Goal: Task Accomplishment & Management: Manage account settings

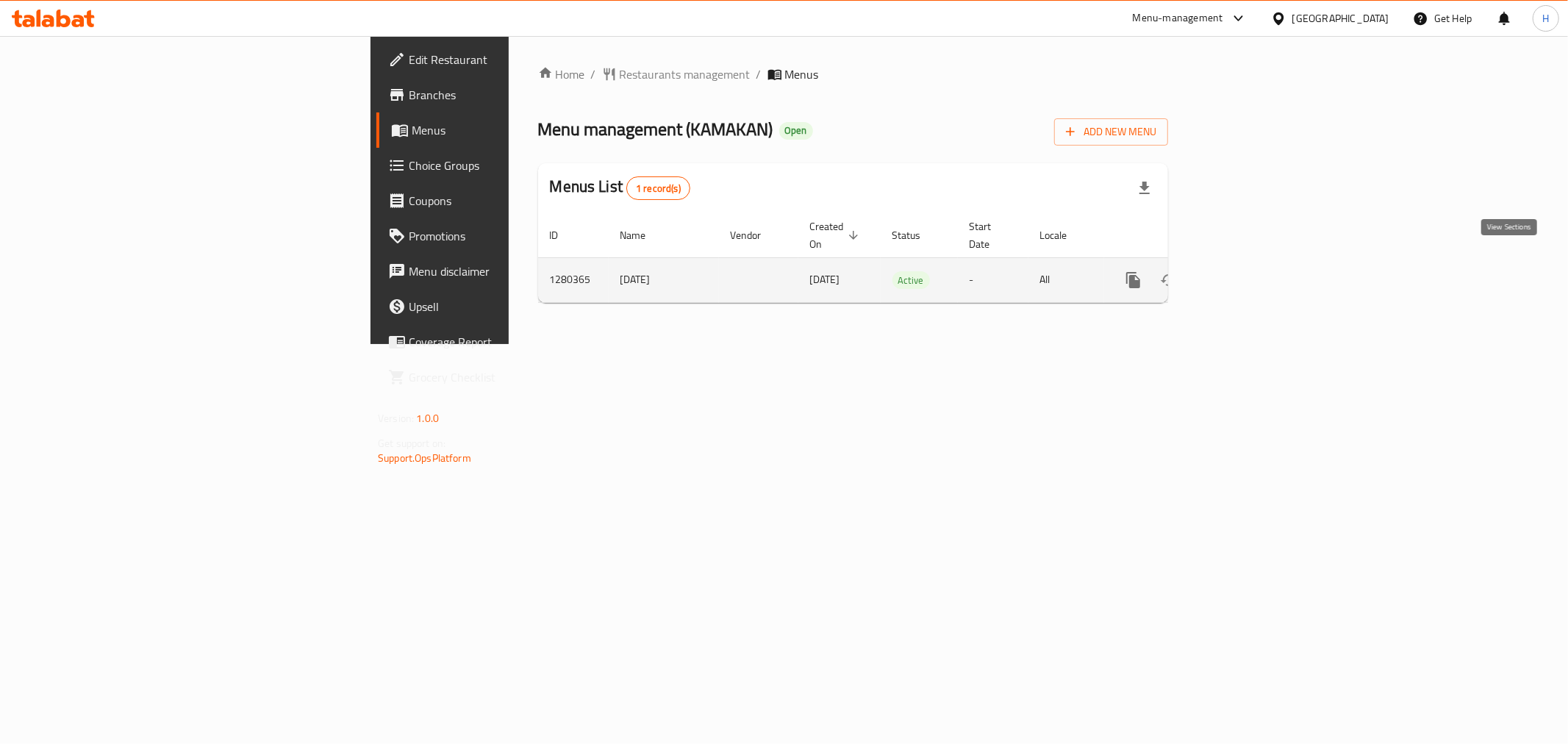
click at [1257, 274] on link "enhanced table" at bounding box center [1239, 280] width 35 height 35
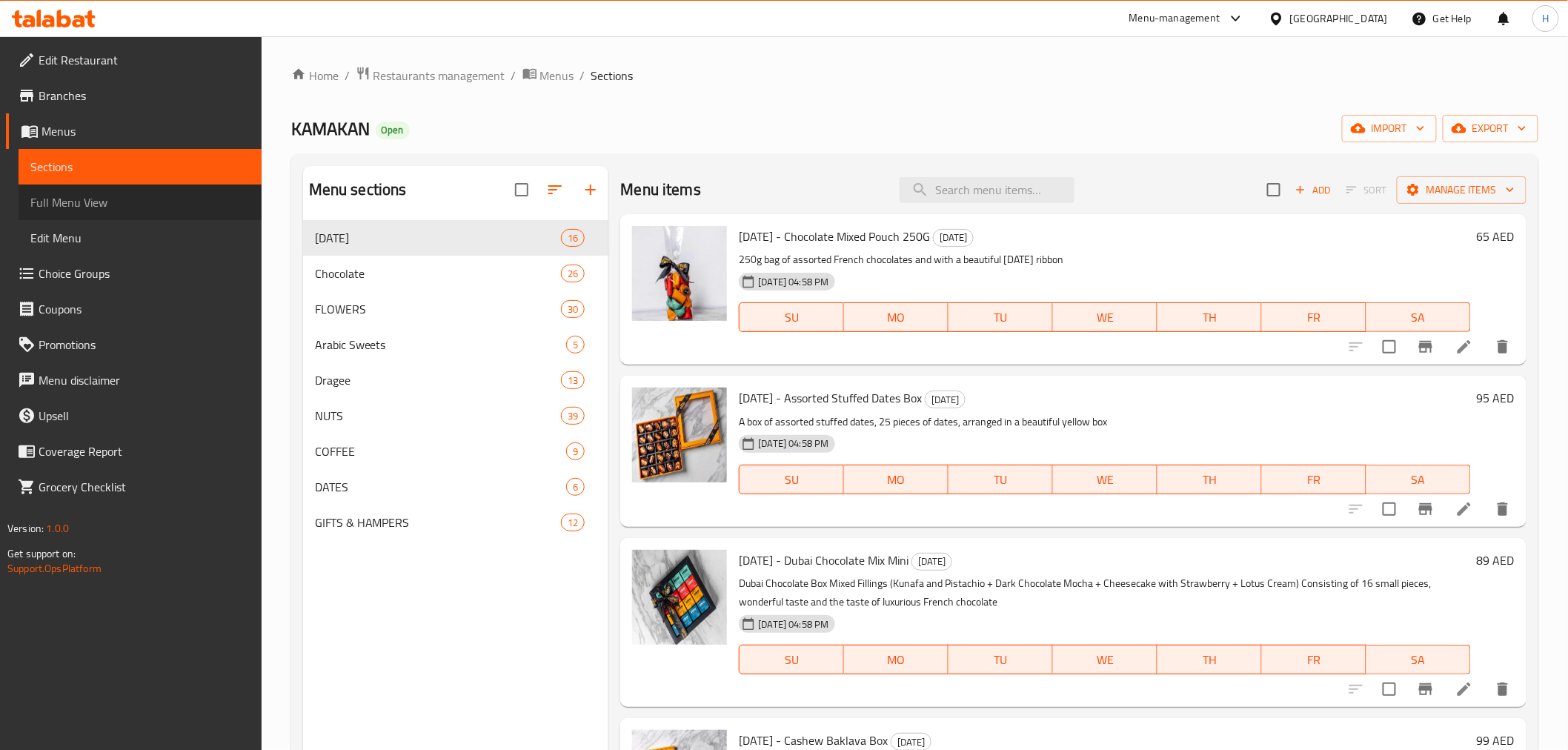
click at [60, 198] on span "Full Menu View" at bounding box center [140, 203] width 220 height 18
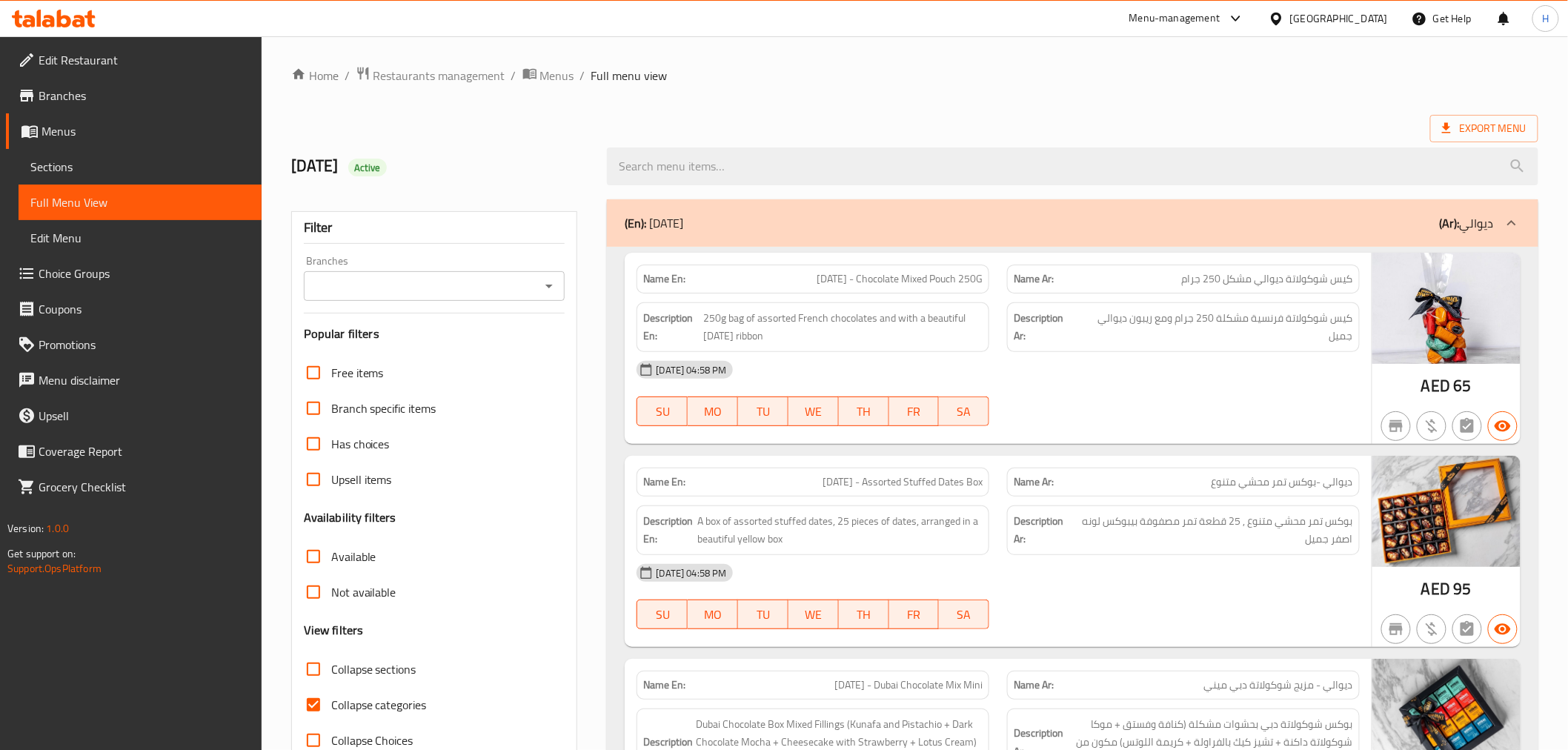
click at [386, 273] on div "Branches" at bounding box center [434, 286] width 261 height 30
click at [546, 283] on icon "Open" at bounding box center [549, 286] width 18 height 18
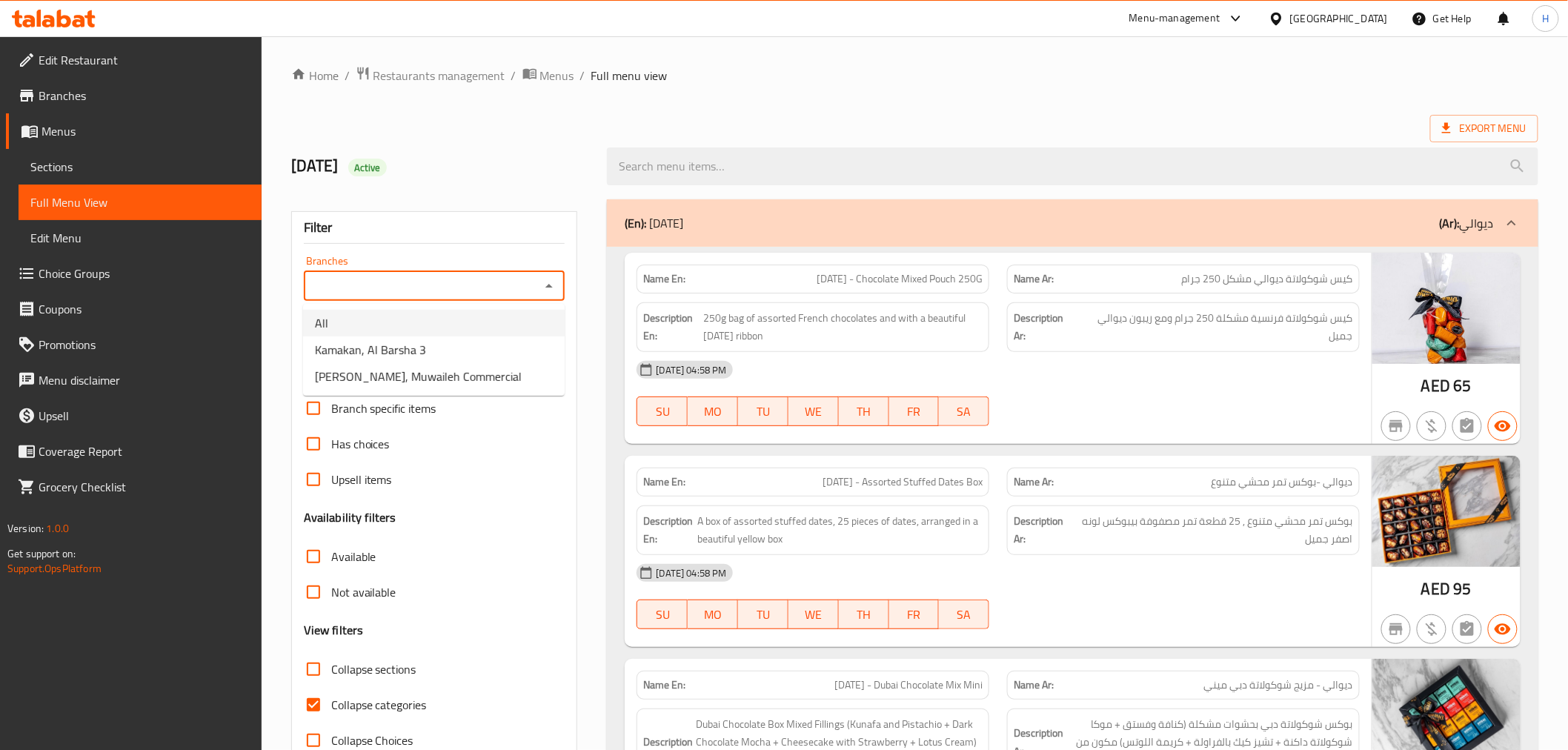
click at [503, 333] on li "All" at bounding box center [433, 323] width 261 height 27
click at [526, 283] on input "All" at bounding box center [422, 286] width 229 height 21
click at [552, 289] on icon "Open" at bounding box center [549, 286] width 18 height 18
click at [498, 359] on li "Kamakan, Al Barsha 3" at bounding box center [433, 349] width 261 height 27
click at [533, 285] on input "Kamakan, Al Barsha 3" at bounding box center [422, 286] width 229 height 21
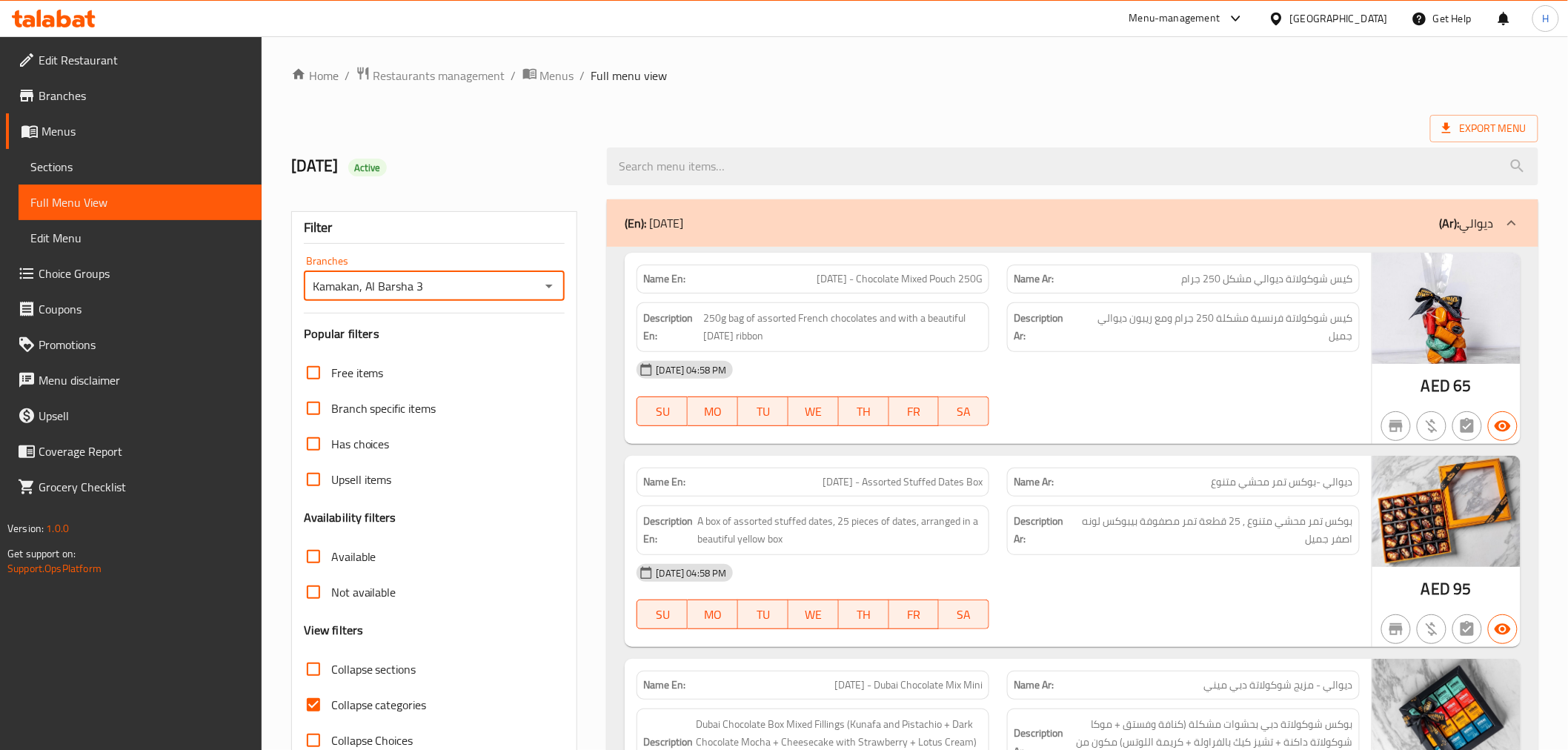
click at [549, 291] on icon "Open" at bounding box center [549, 286] width 18 height 18
click at [498, 382] on li "[PERSON_NAME], Muwaileh Commercial" at bounding box center [433, 376] width 261 height 27
click at [551, 286] on icon "Open" at bounding box center [548, 287] width 7 height 4
type input "[PERSON_NAME], Muwaileh Commercial"
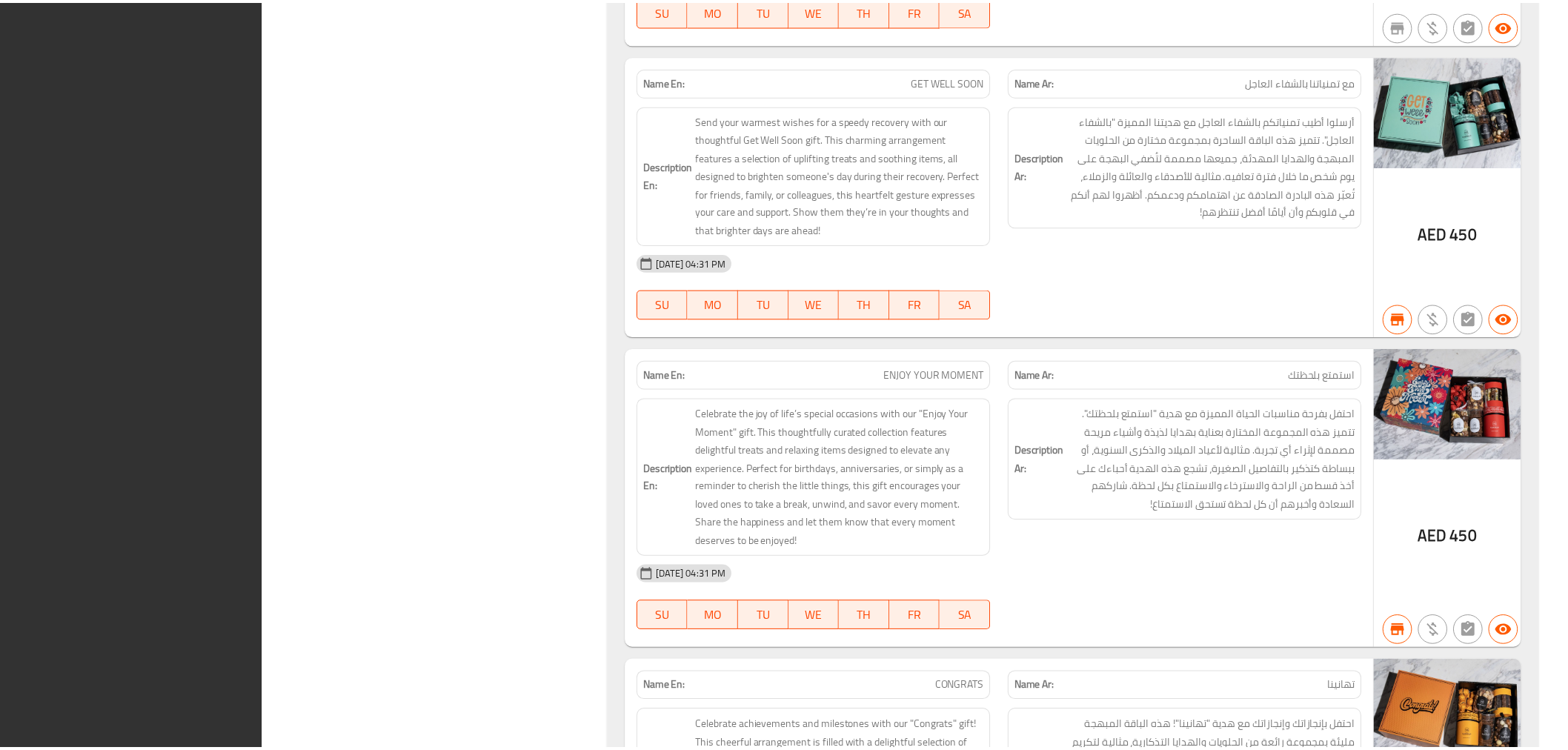
scroll to position [39025, 0]
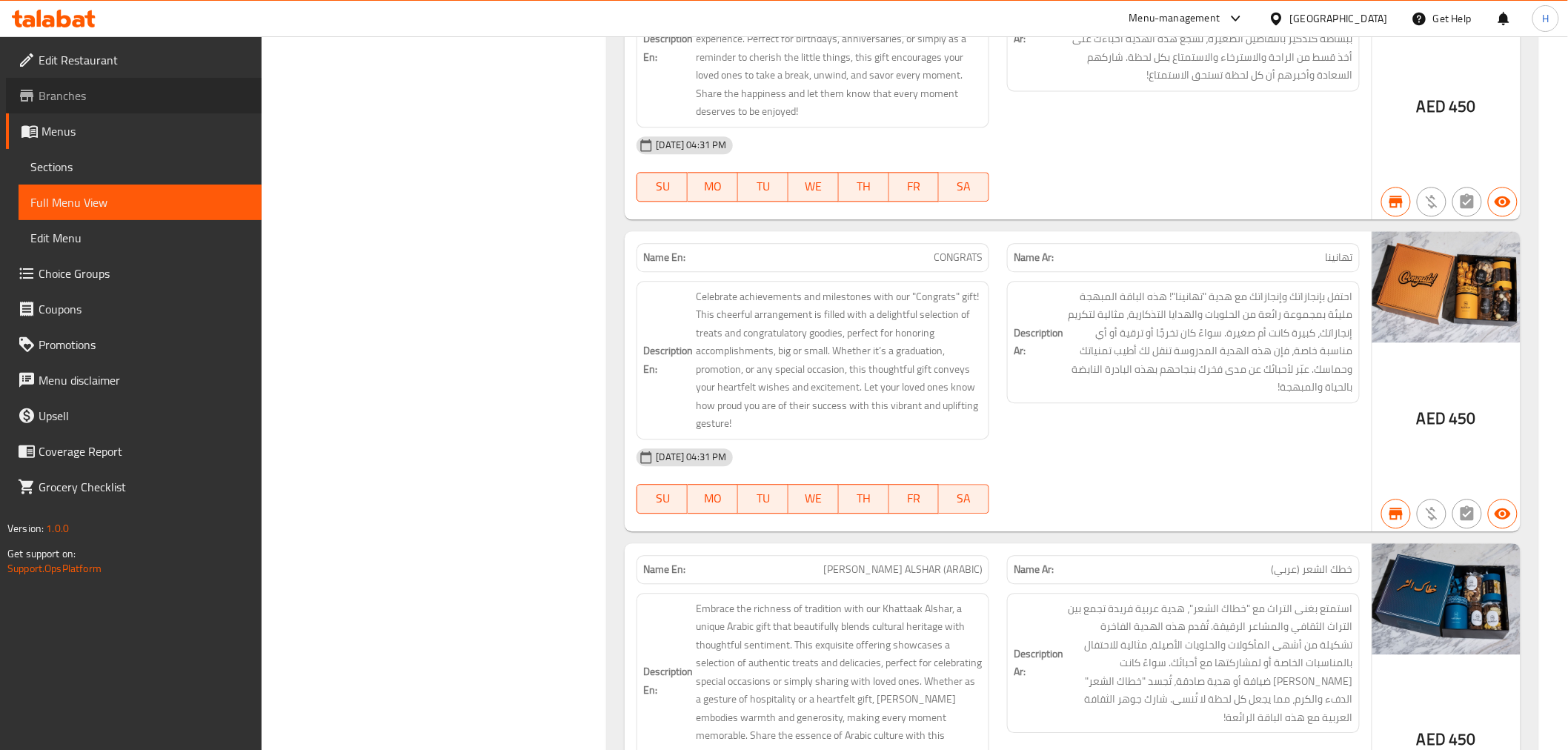
click at [126, 99] on span "Branches" at bounding box center [144, 96] width 212 height 18
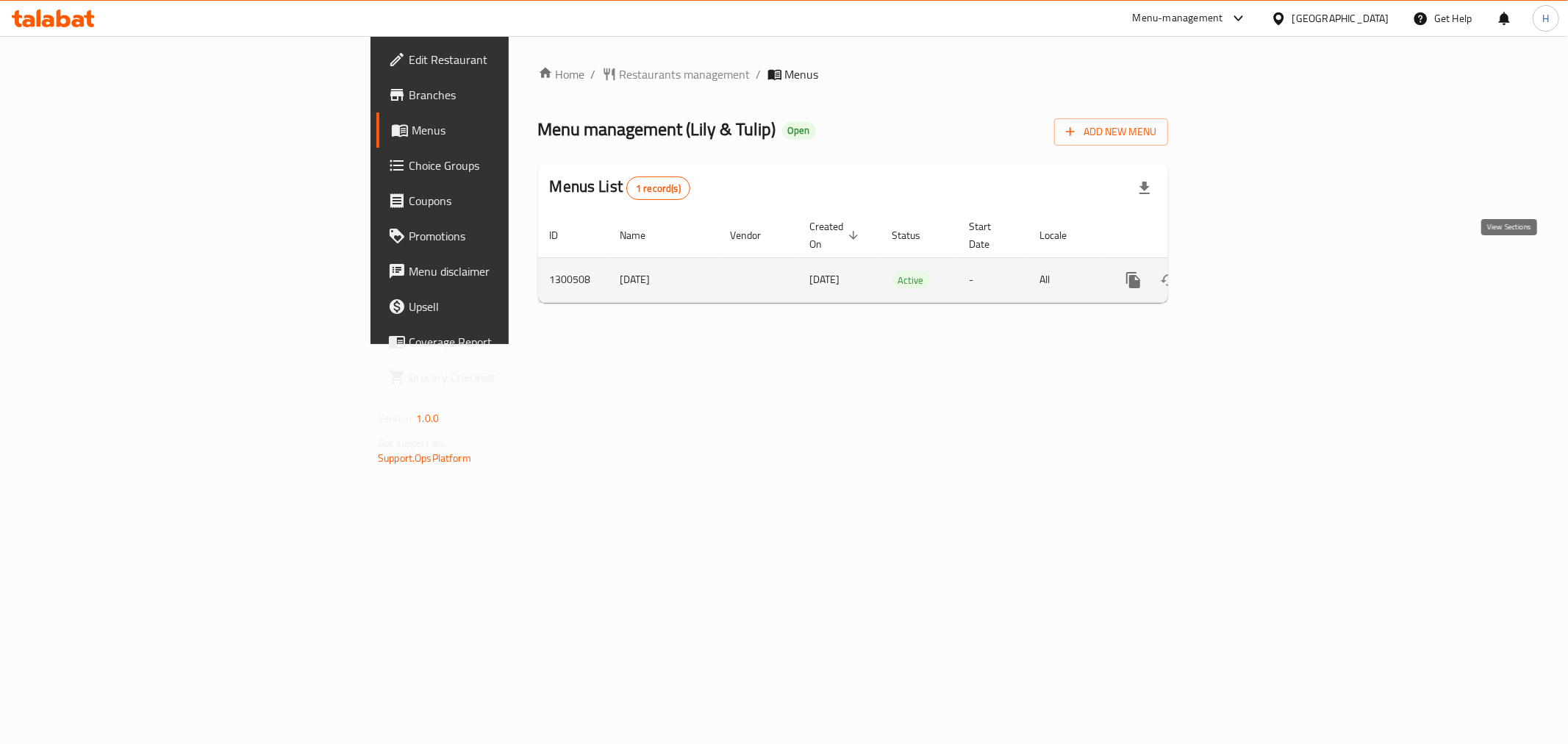
click at [1248, 271] on icon "enhanced table" at bounding box center [1239, 280] width 18 height 18
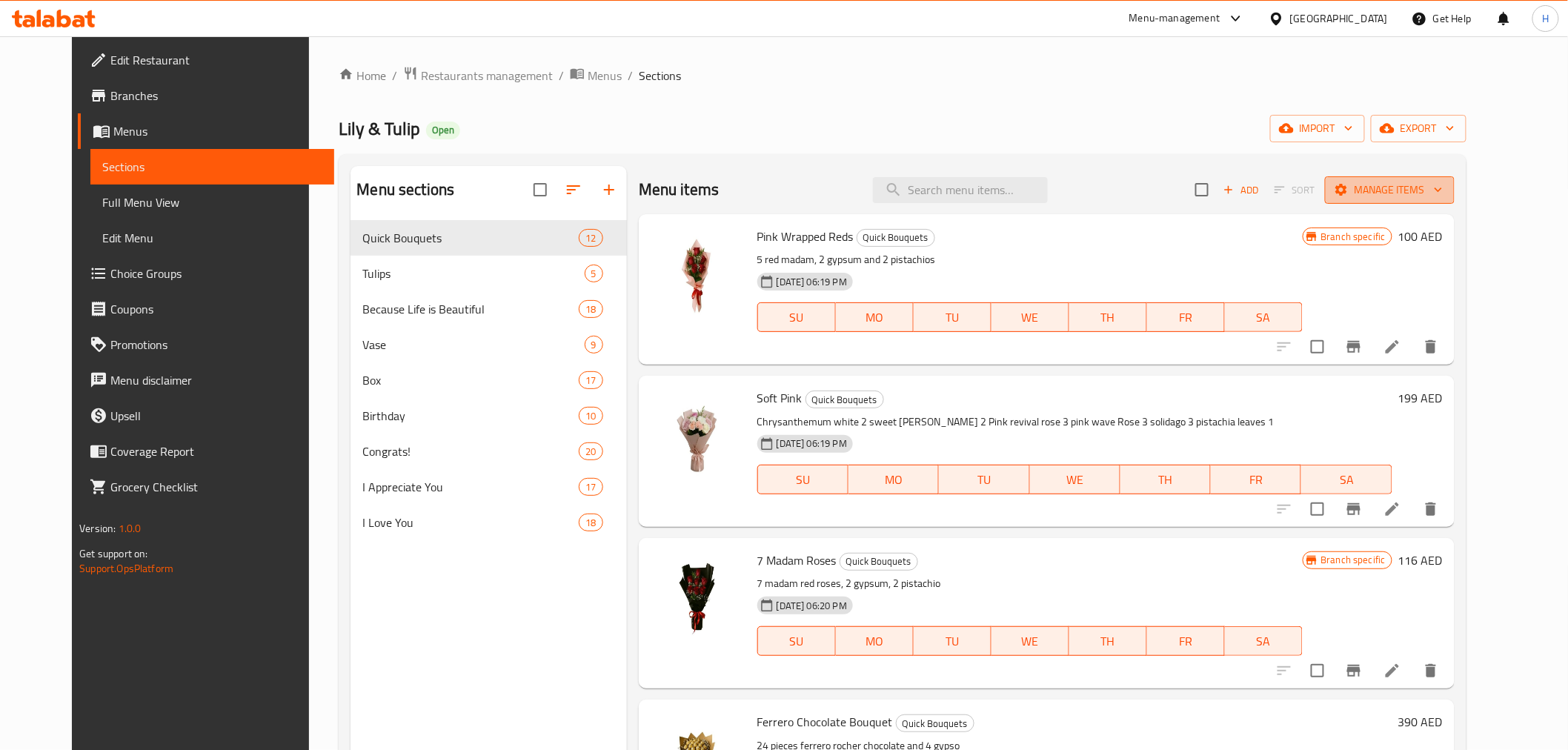
click at [1443, 191] on span "Manage items" at bounding box center [1390, 190] width 106 height 19
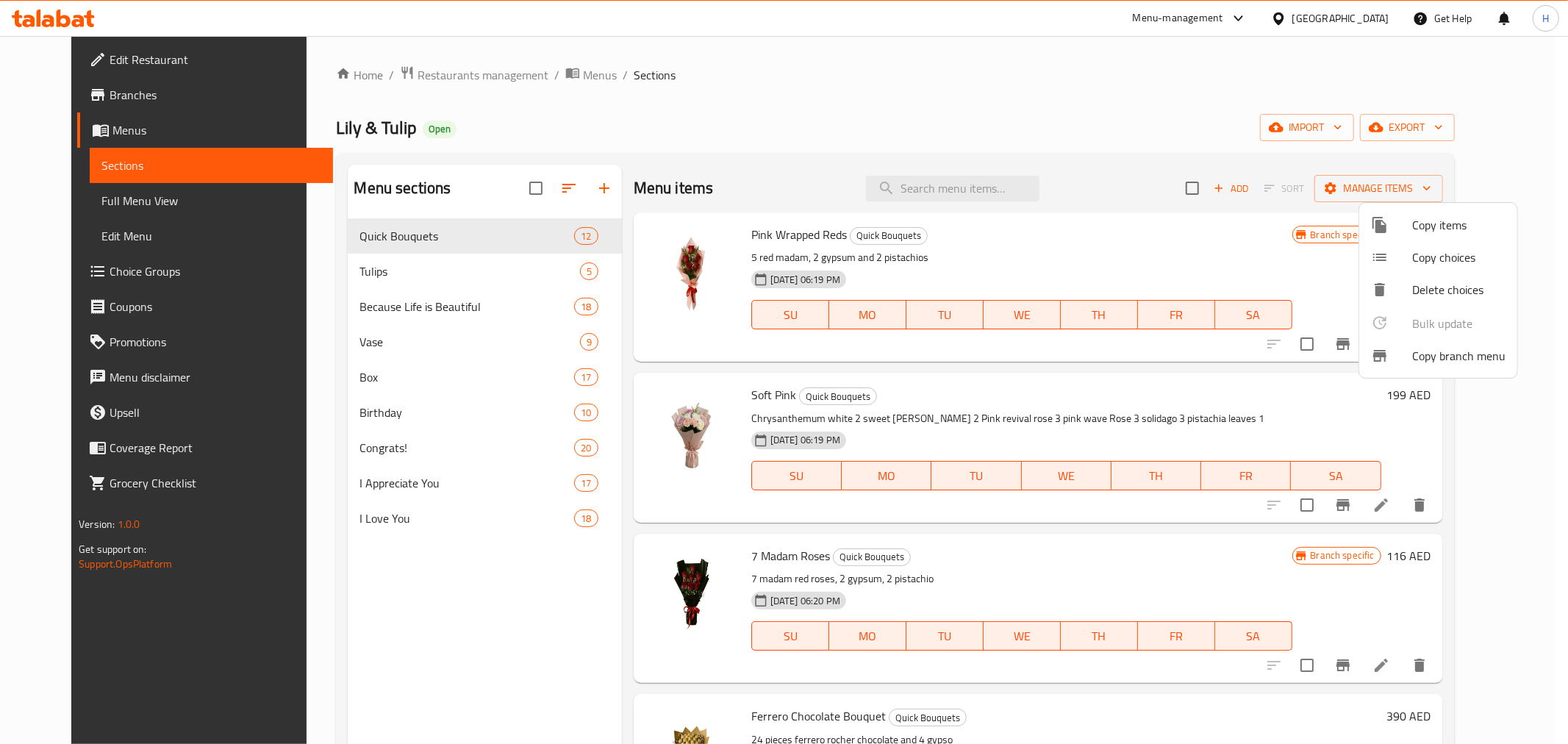
click at [1425, 356] on span "Copy branch menu" at bounding box center [1458, 356] width 93 height 18
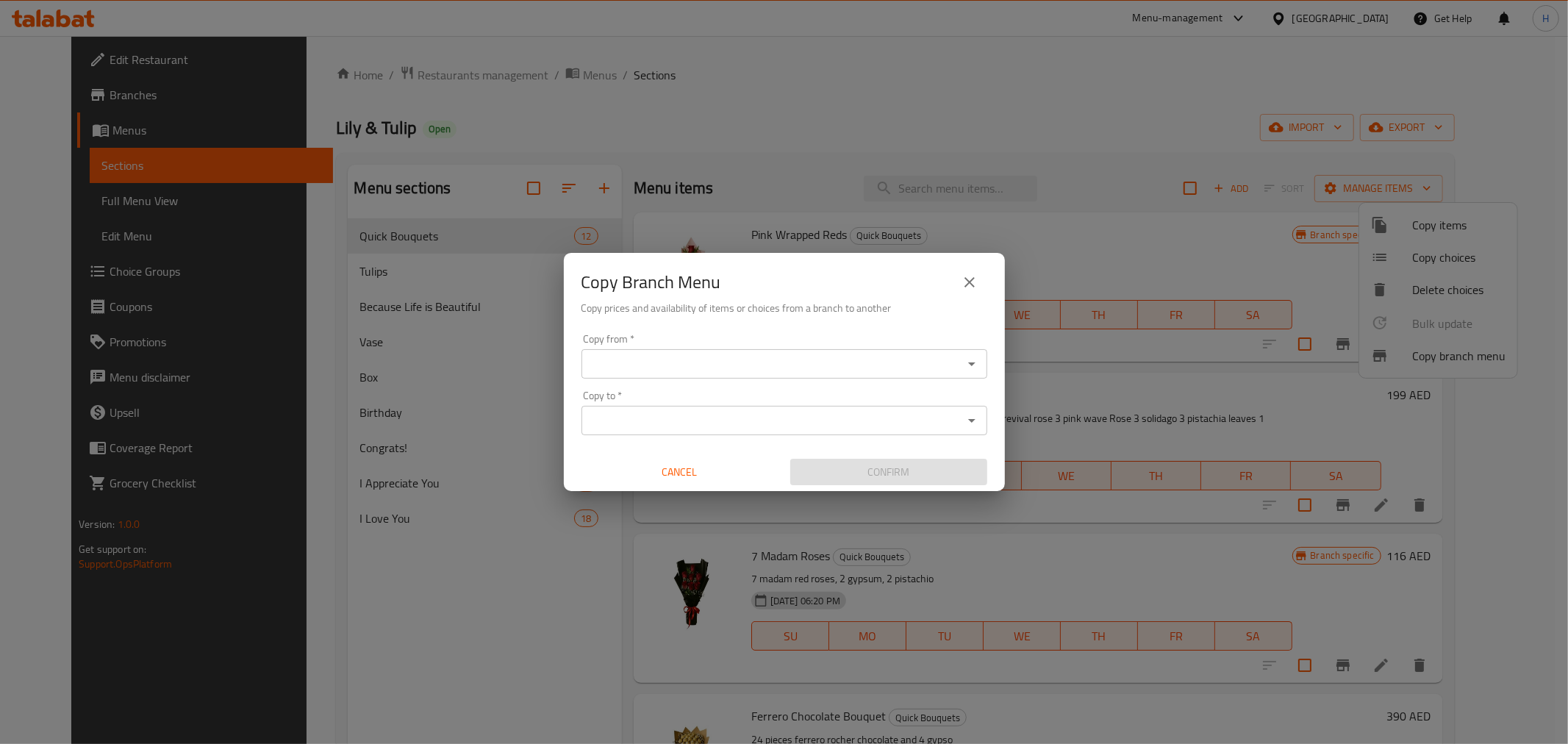
click at [843, 358] on input "Copy from   *" at bounding box center [772, 363] width 373 height 21
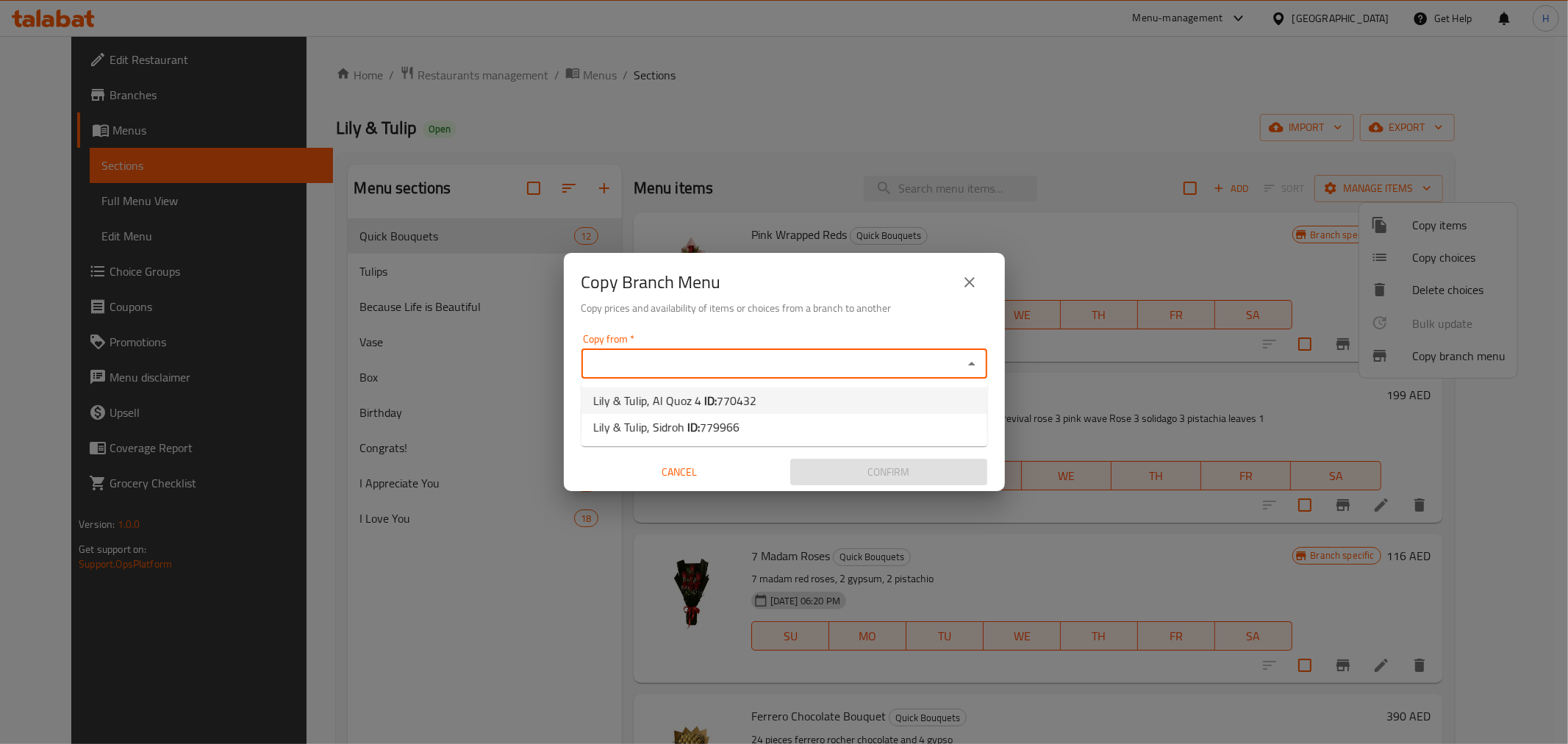
click at [749, 404] on span "770432" at bounding box center [737, 400] width 39 height 22
type input "Lily & Tulip, Al Quoz 4"
click at [758, 424] on input "Copy to   *" at bounding box center [772, 420] width 373 height 21
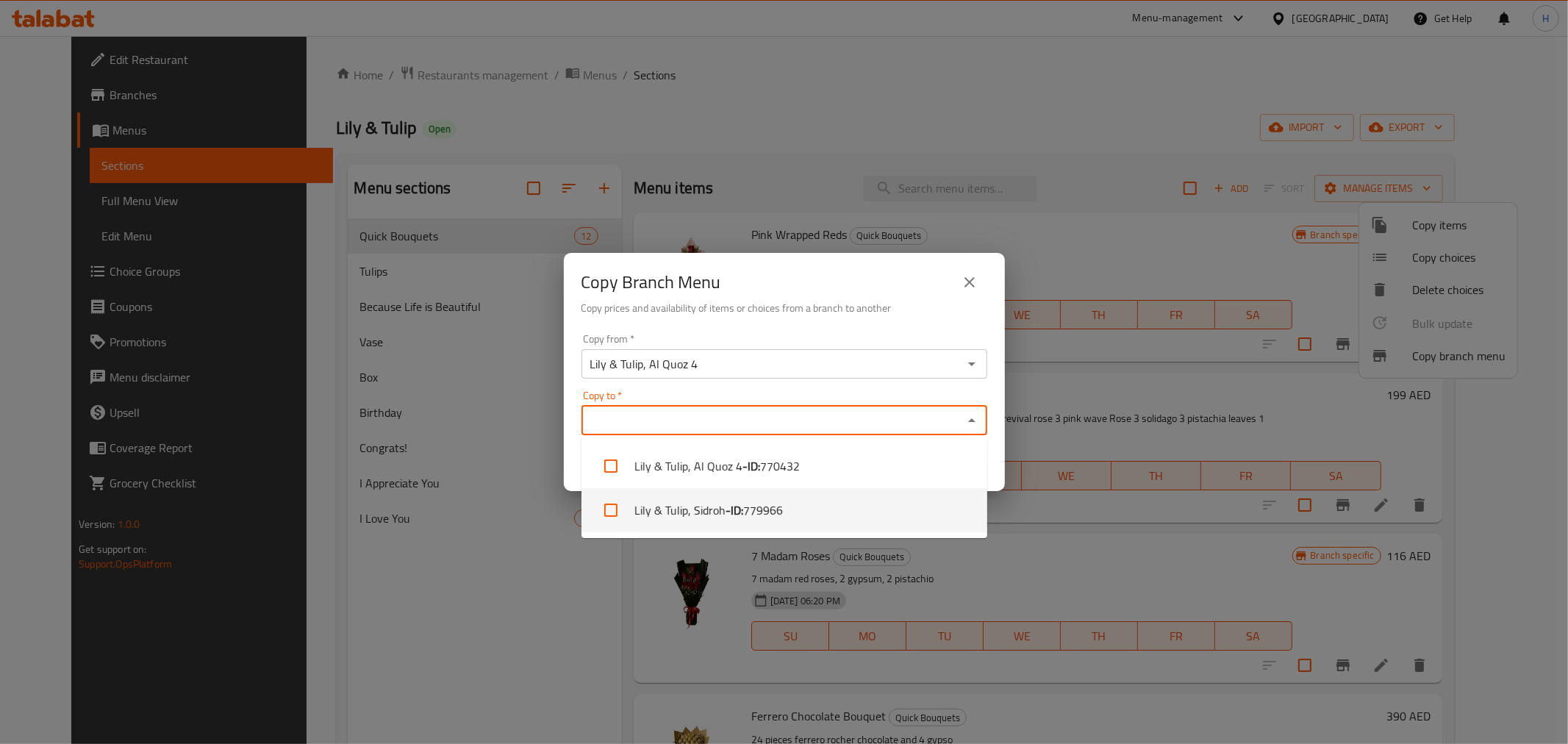
click at [730, 503] on b "- ID:" at bounding box center [735, 510] width 18 height 18
checkbox input "true"
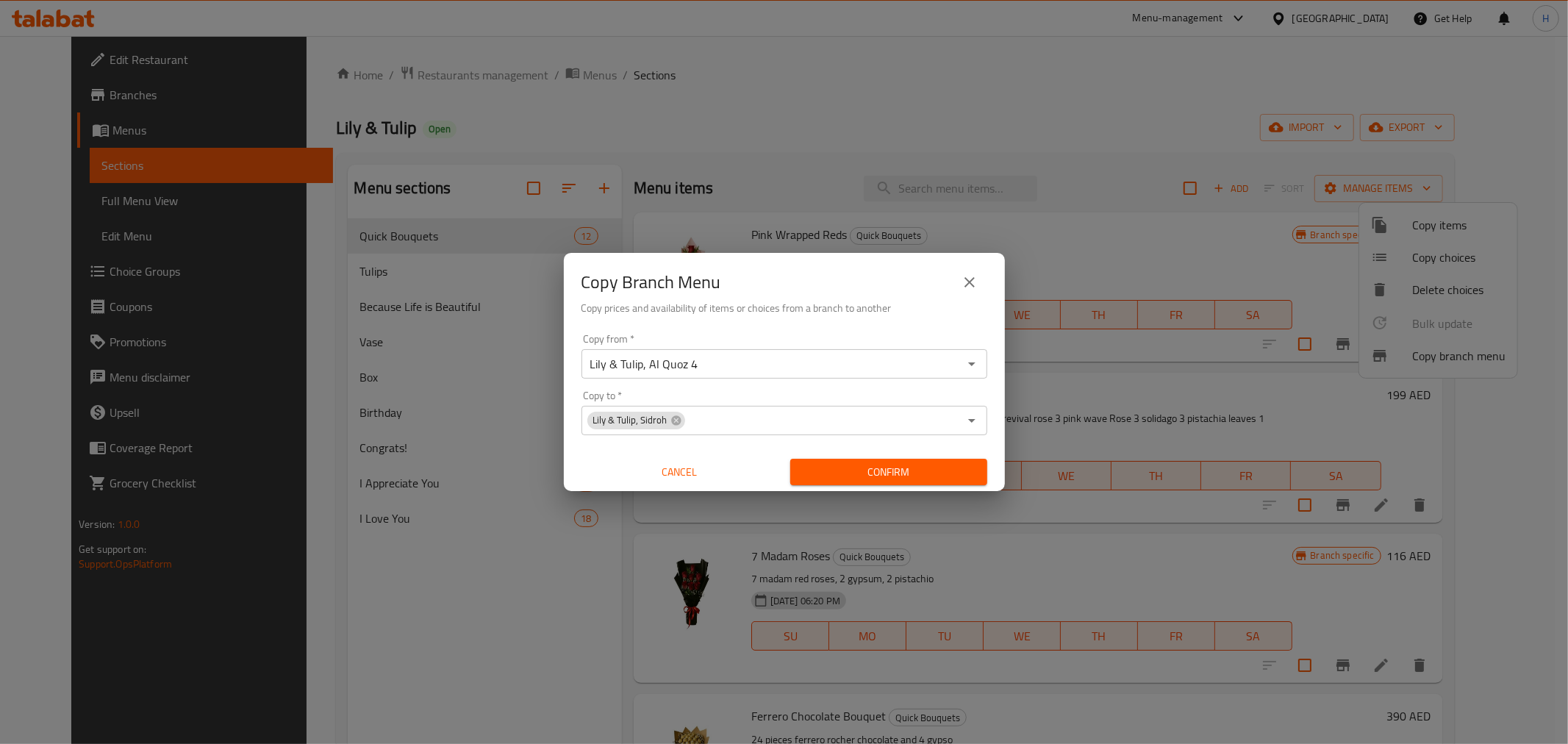
click at [998, 419] on div "Copy from   * Lily & Tulip, Al Quoz 4 Copy from * Copy to   * Lily & Tulip, Sid…" at bounding box center [785, 409] width 442 height 164
click at [946, 481] on span "Confirm" at bounding box center [888, 472] width 174 height 19
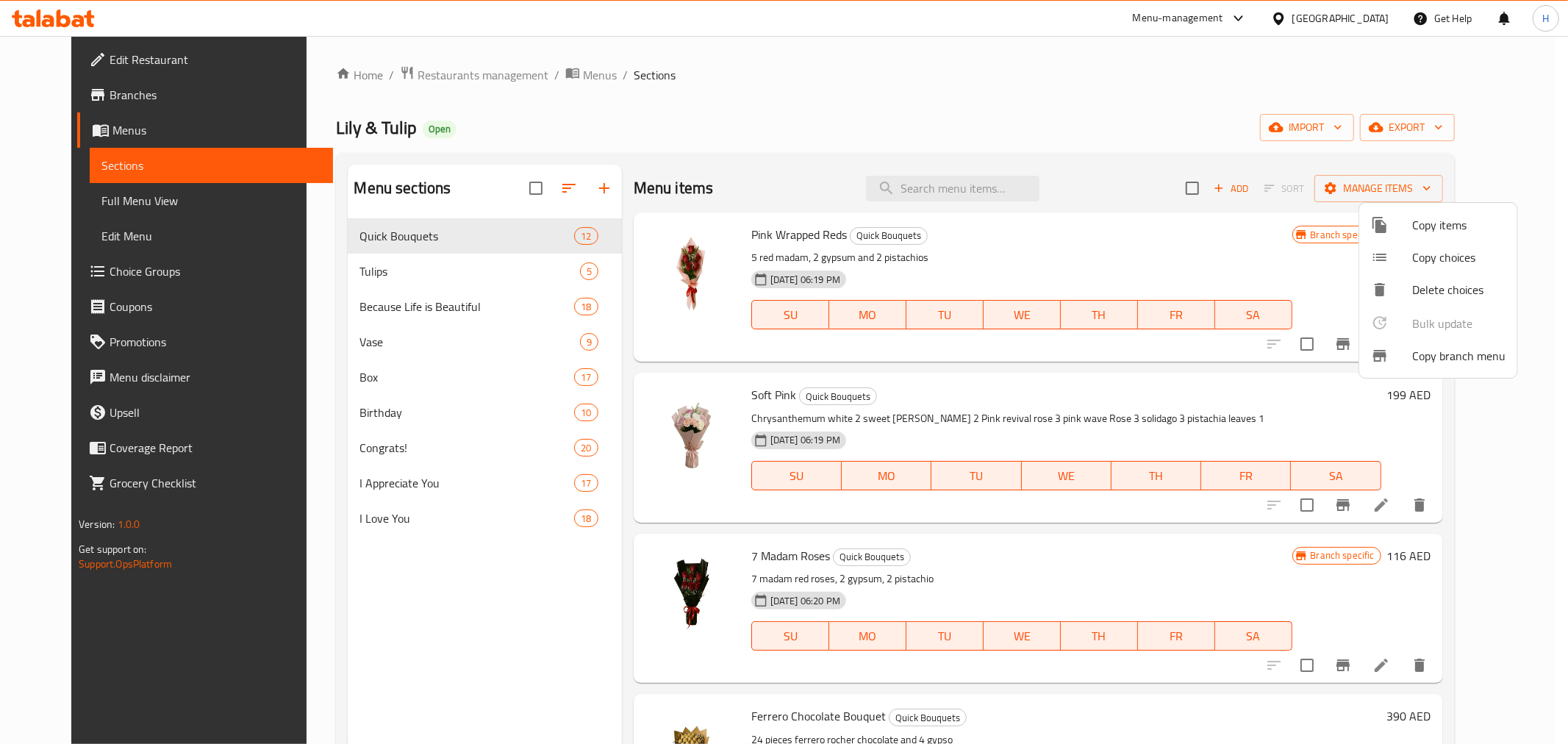
click at [95, 100] on div at bounding box center [784, 372] width 1568 height 744
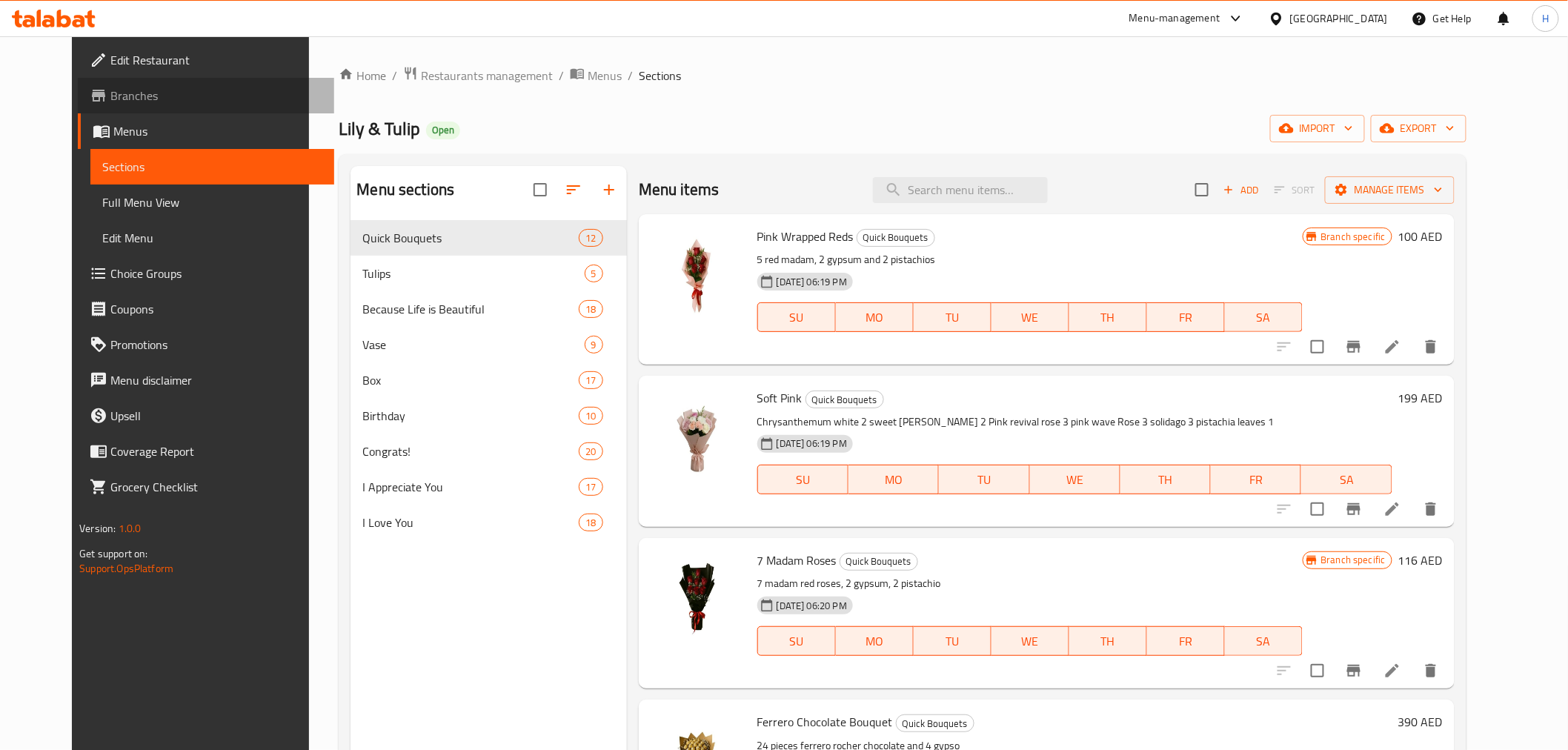
click at [111, 97] on span "Branches" at bounding box center [217, 96] width 212 height 18
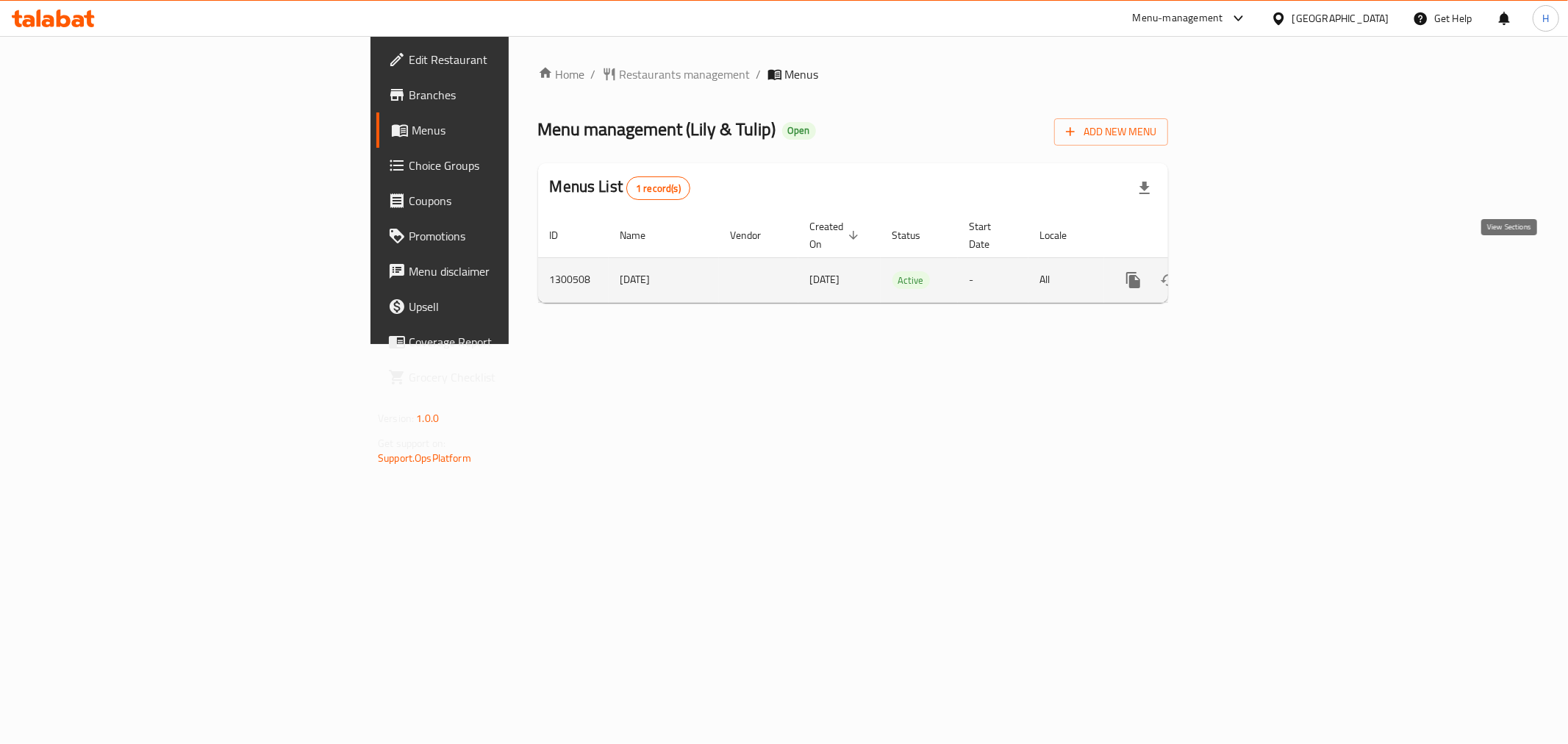
click at [1248, 271] on icon "enhanced table" at bounding box center [1239, 280] width 18 height 18
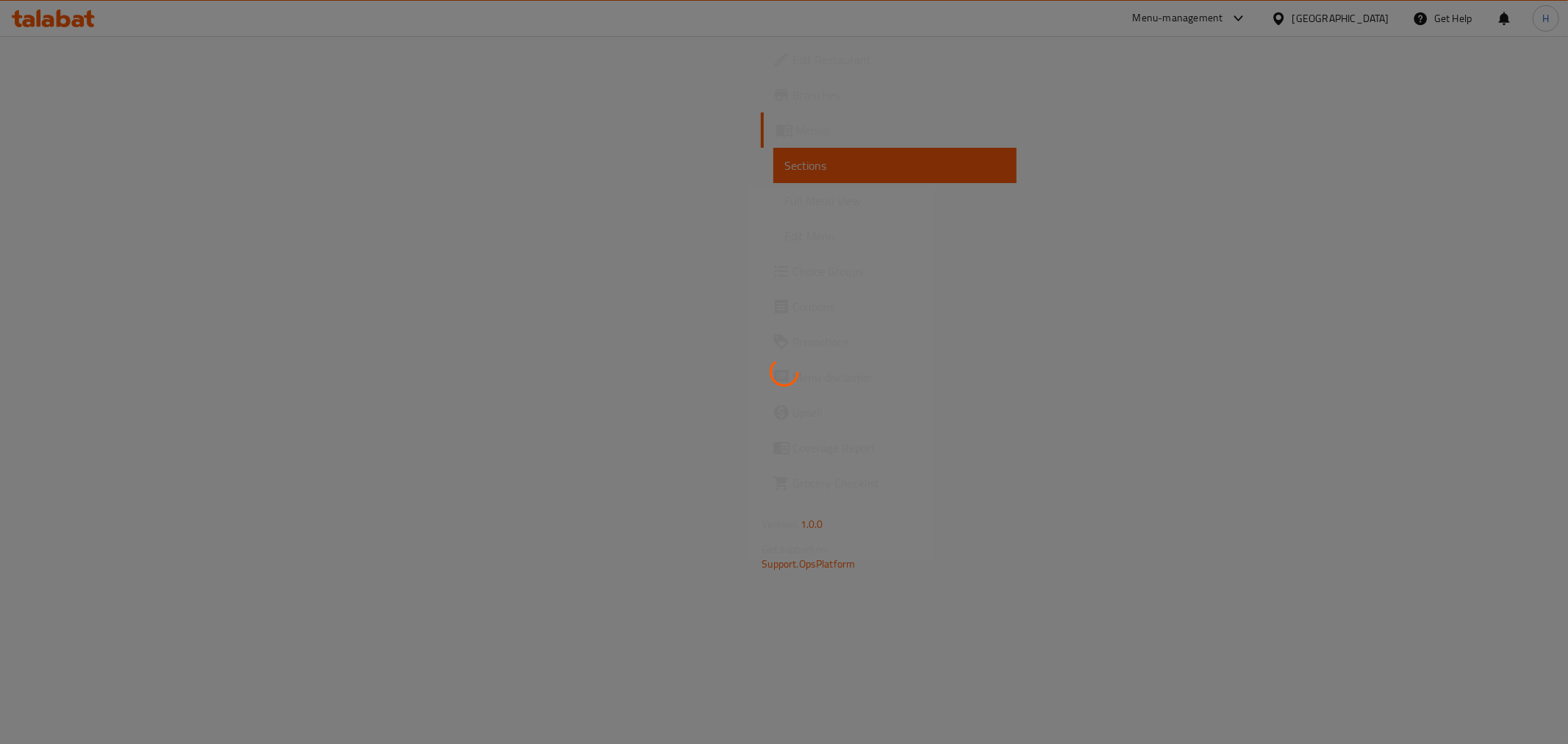
click at [155, 201] on div at bounding box center [784, 372] width 1568 height 744
click at [140, 194] on div at bounding box center [784, 372] width 1568 height 744
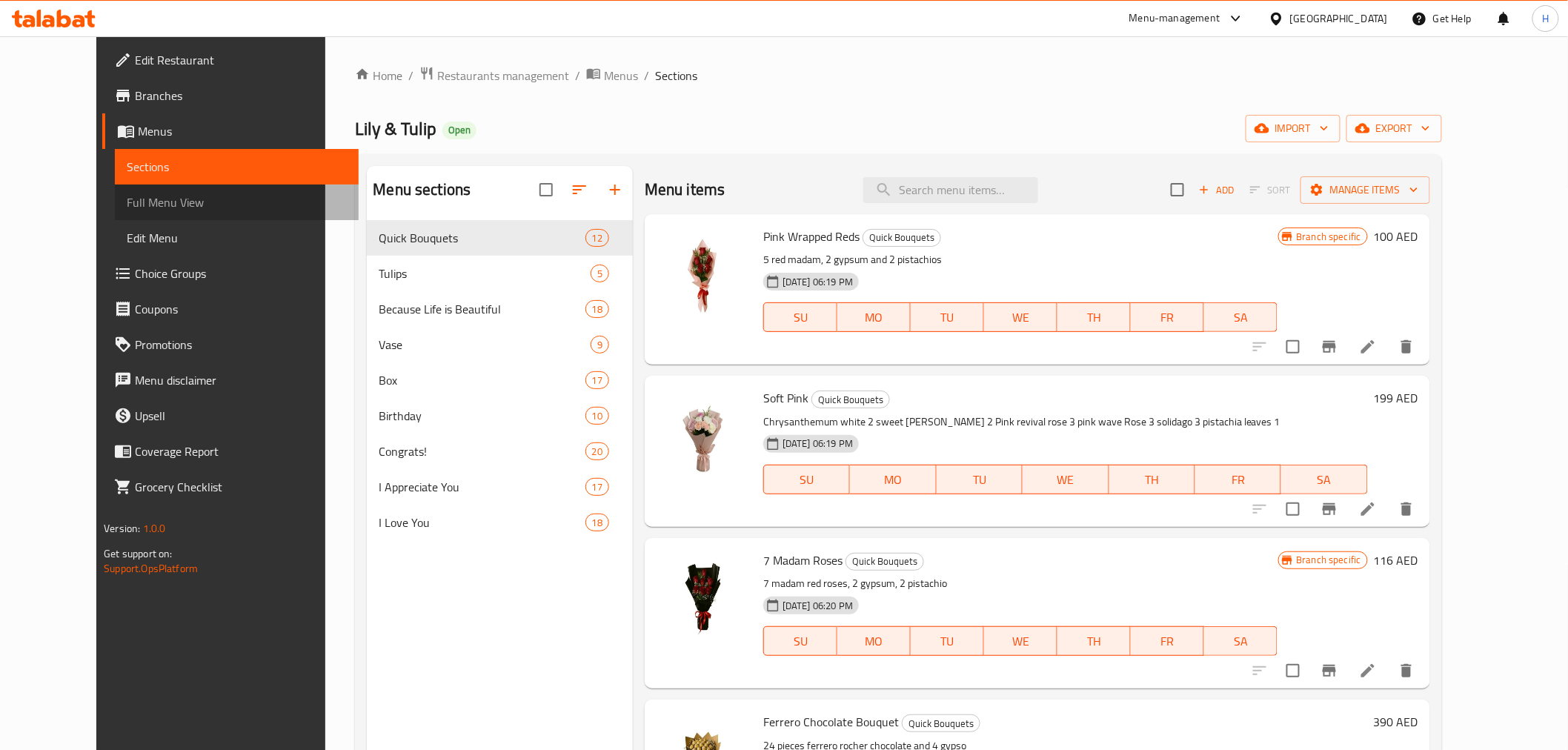
click at [142, 196] on span "Full Menu View" at bounding box center [236, 203] width 220 height 18
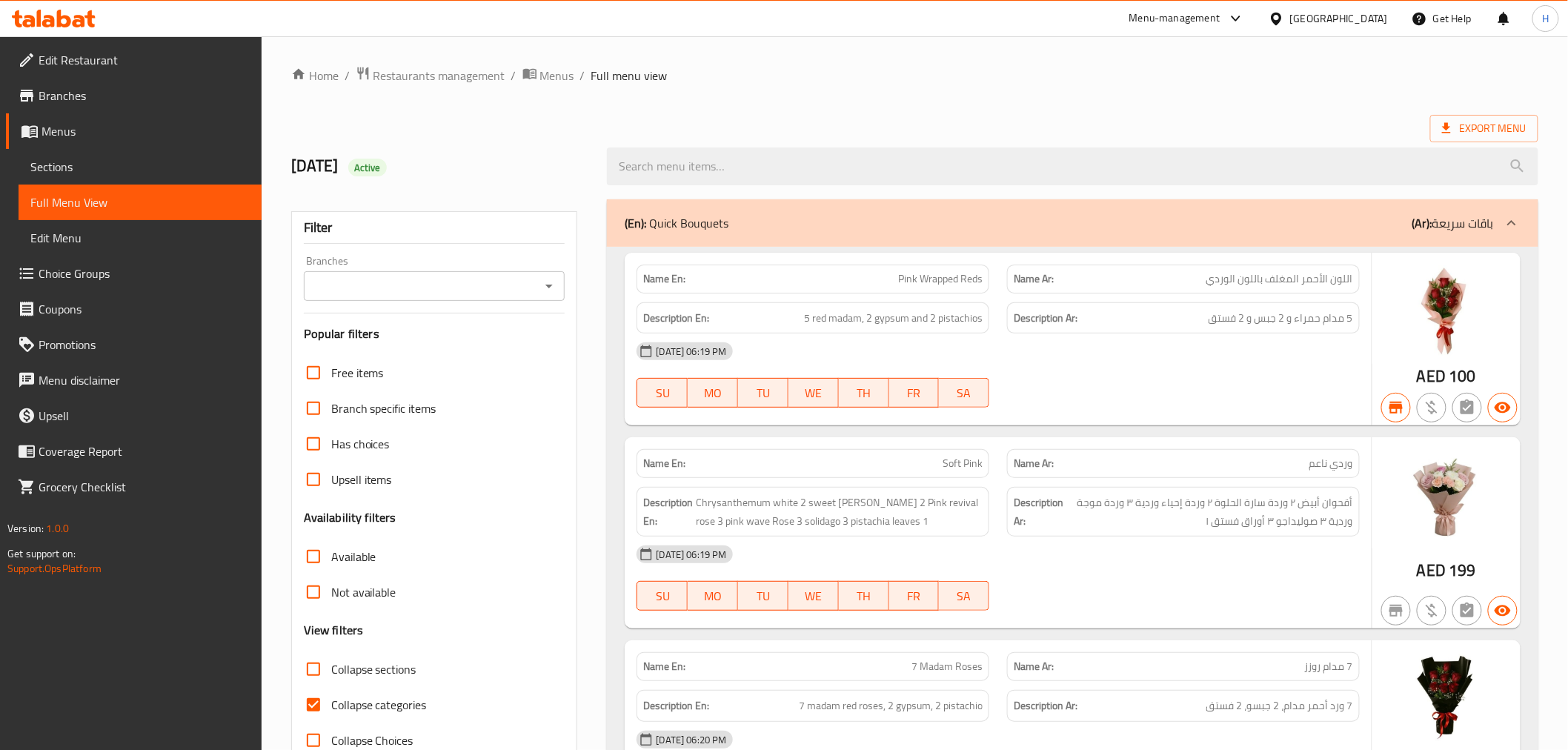
click at [551, 289] on icon "Open" at bounding box center [549, 286] width 18 height 18
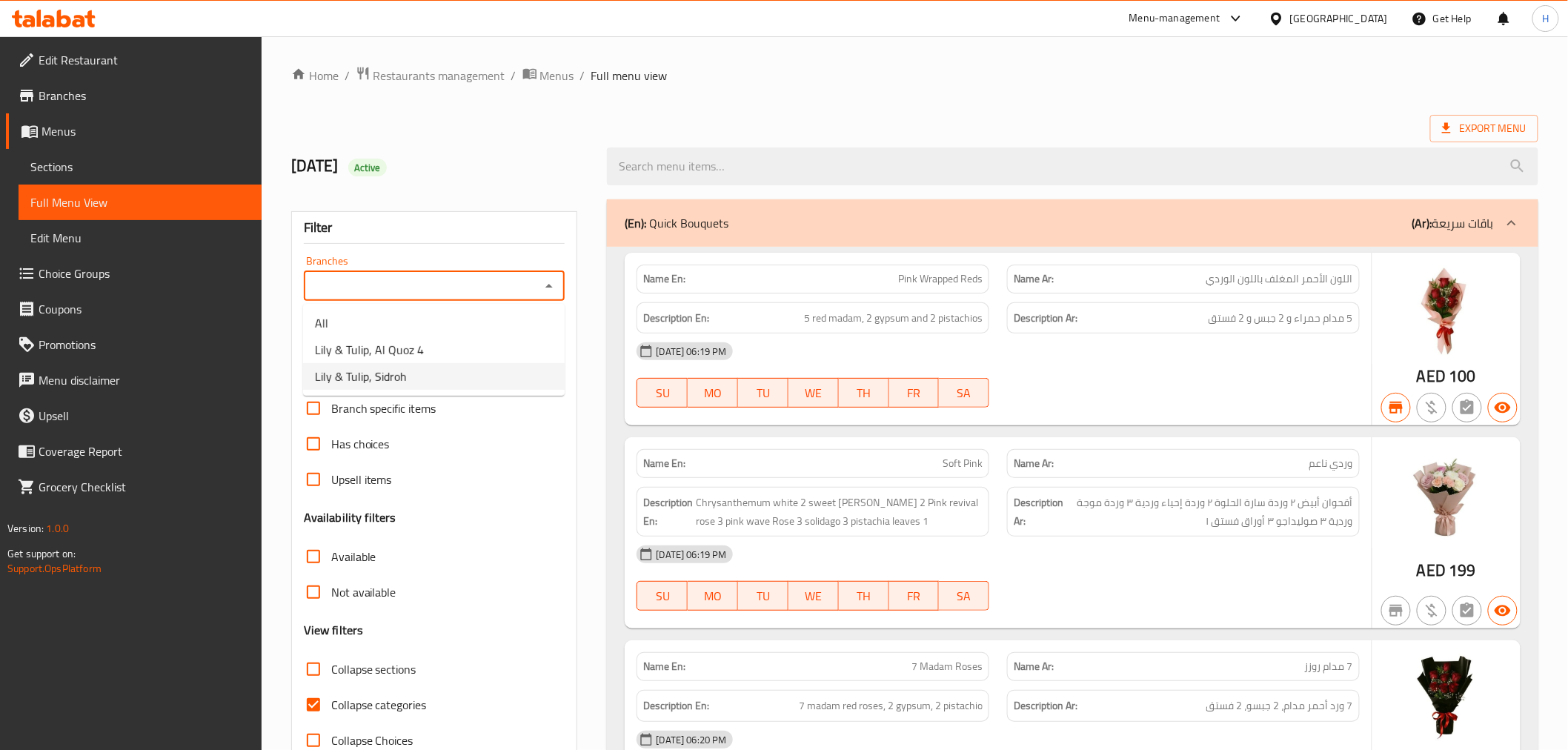
click at [503, 371] on li "Lily & Tulip, Sidroh" at bounding box center [433, 376] width 261 height 27
type input "Lily & Tulip, Sidroh"
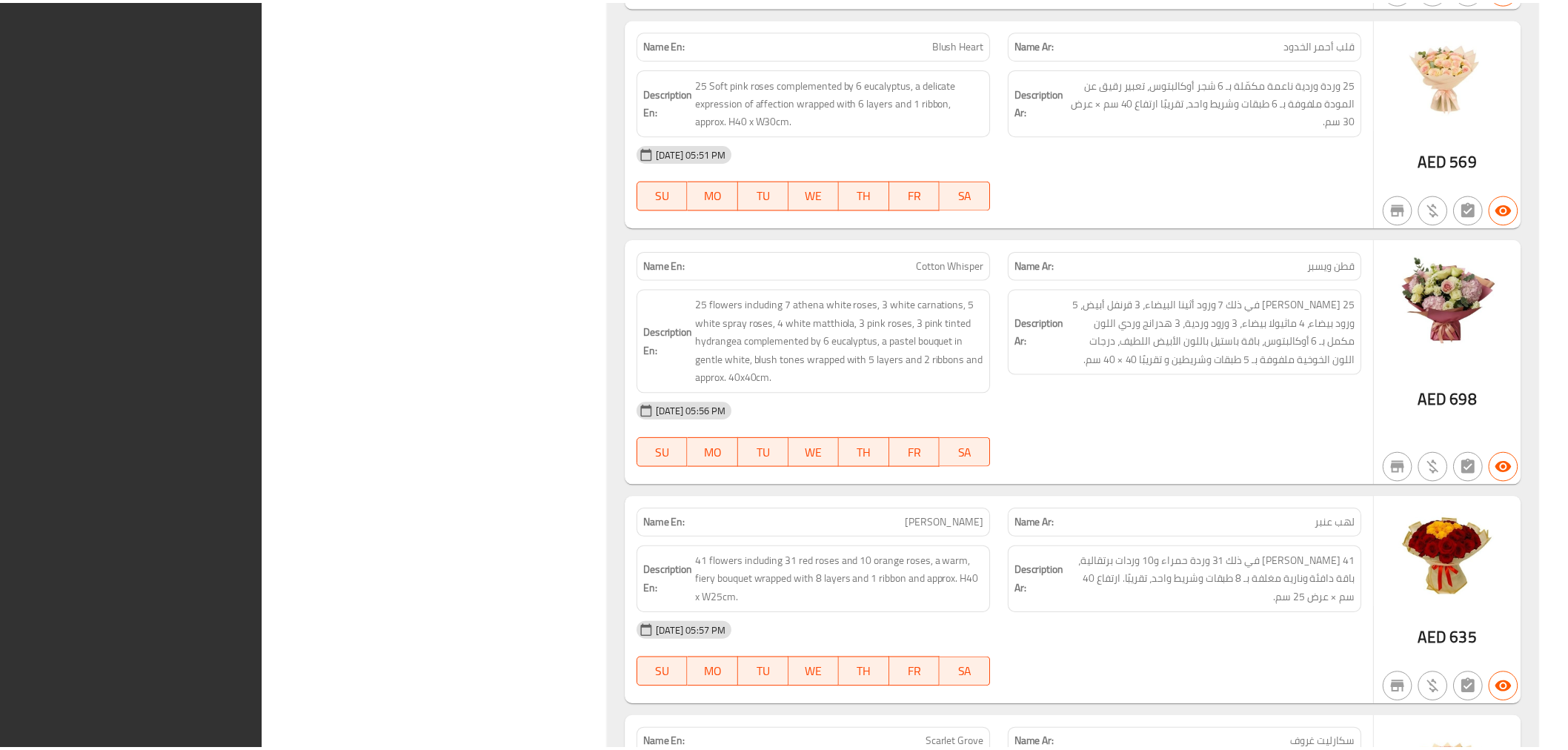
scroll to position [28394, 0]
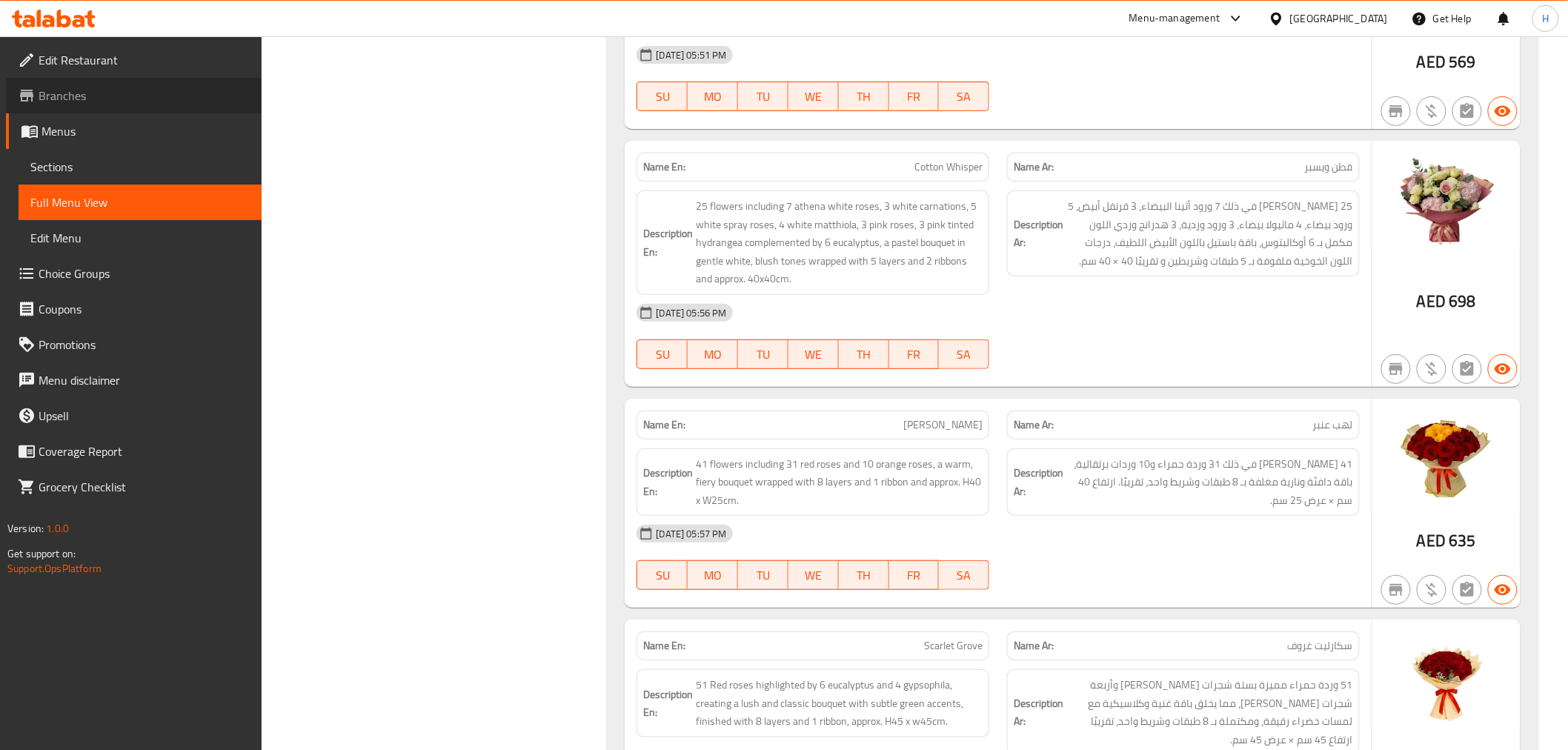
click at [69, 87] on span "Branches" at bounding box center [144, 96] width 212 height 18
